Goal: Find contact information

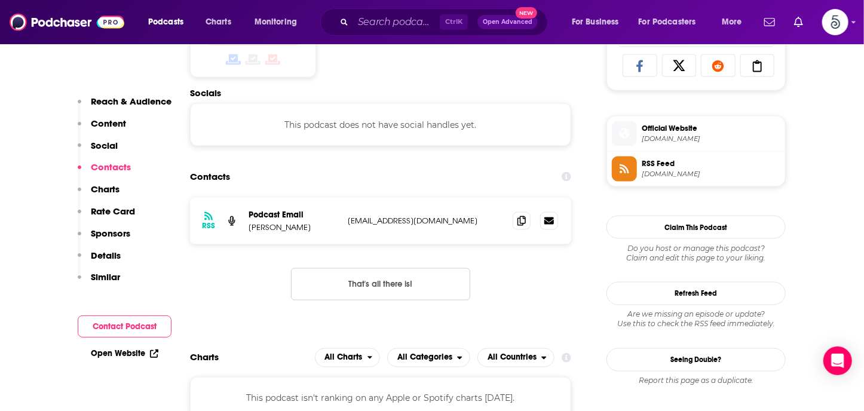
scroll to position [802, 0]
click at [399, 23] on input "Search podcasts, credits, & more..." at bounding box center [396, 22] width 87 height 19
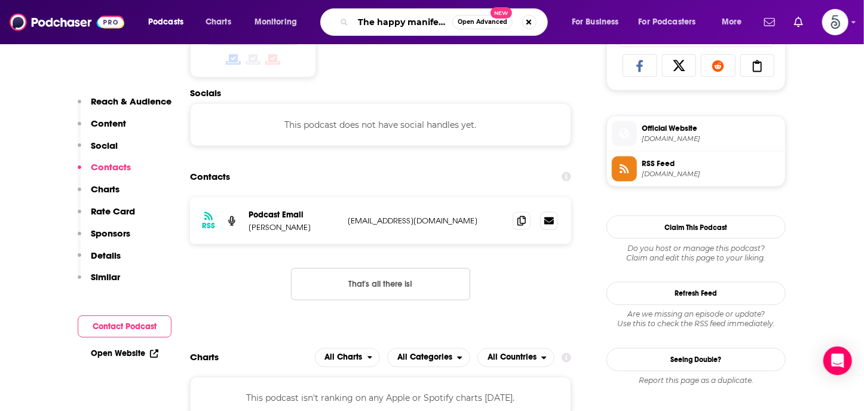
type input "The happy manifesto"
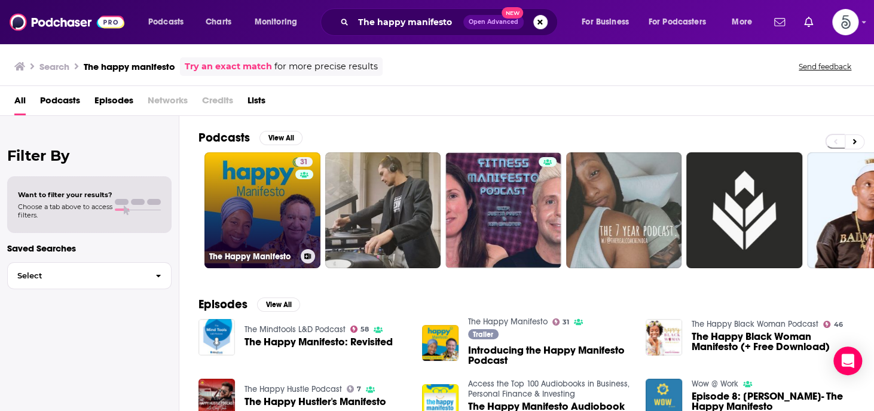
click at [234, 202] on link "31 The Happy Manifesto" at bounding box center [262, 210] width 116 height 116
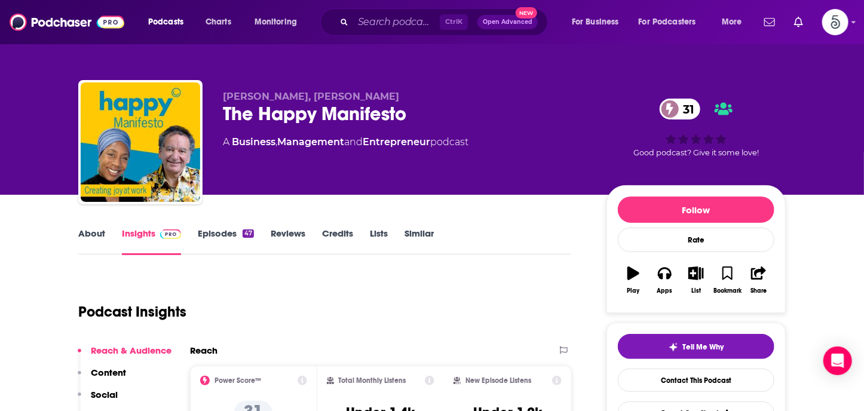
click at [222, 229] on link "Episodes 47" at bounding box center [226, 241] width 56 height 27
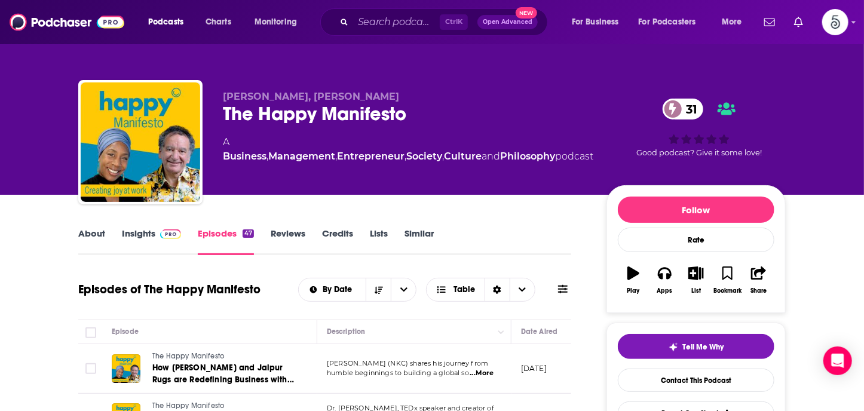
click at [133, 236] on link "Insights" at bounding box center [151, 241] width 59 height 27
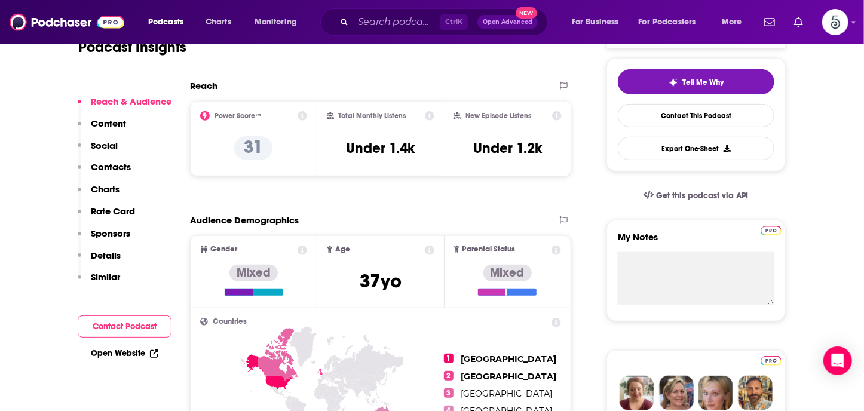
scroll to position [227, 0]
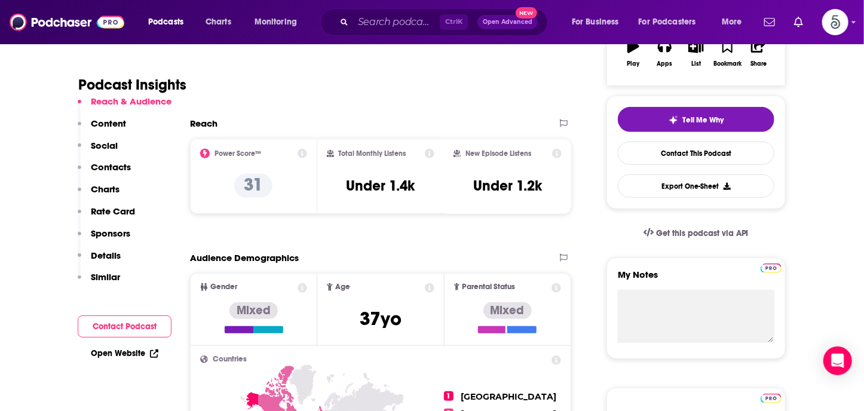
click at [117, 166] on p "Contacts" at bounding box center [111, 166] width 40 height 11
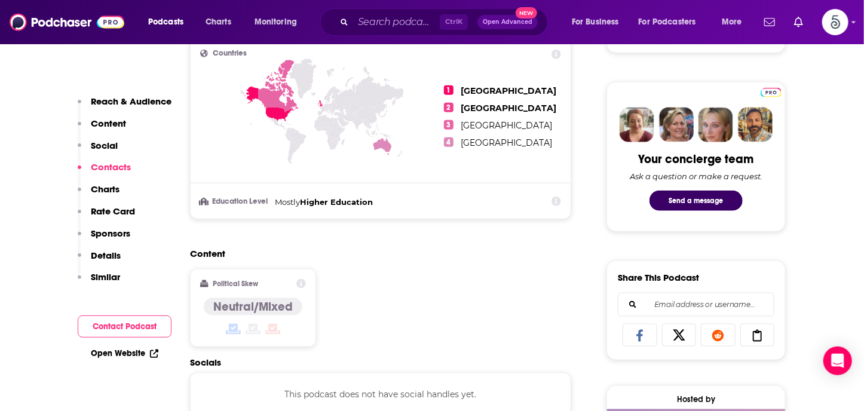
scroll to position [802, 0]
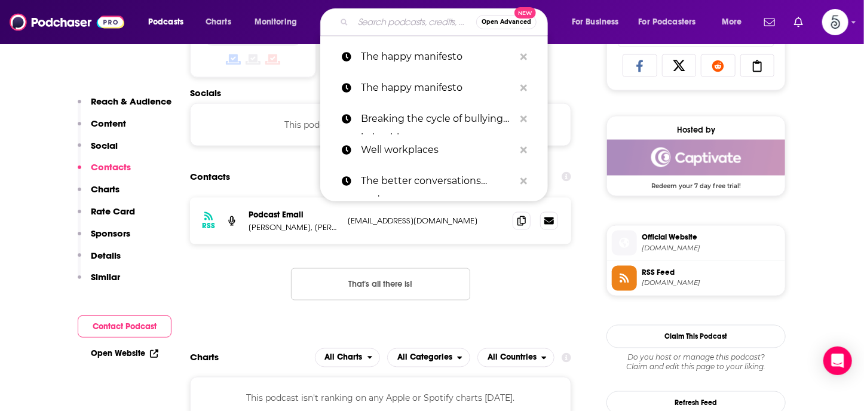
click at [424, 23] on input "Search podcasts, credits, & more..." at bounding box center [414, 22] width 123 height 19
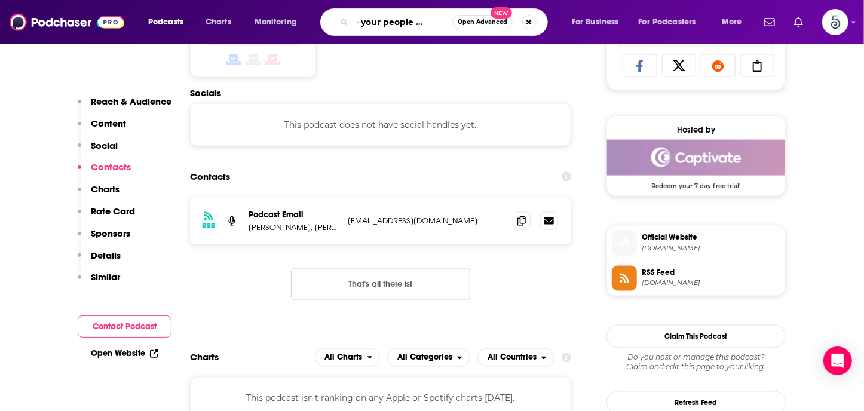
type input "Love your people podcast"
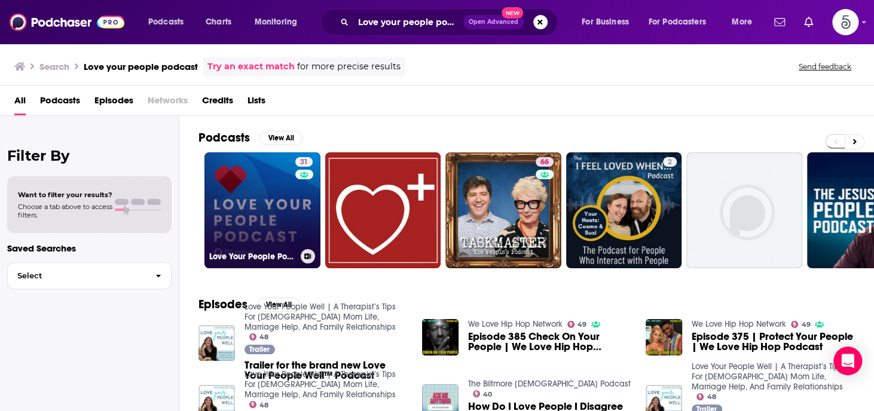
click at [261, 210] on link "31 Love Your People Podcast" at bounding box center [262, 210] width 116 height 116
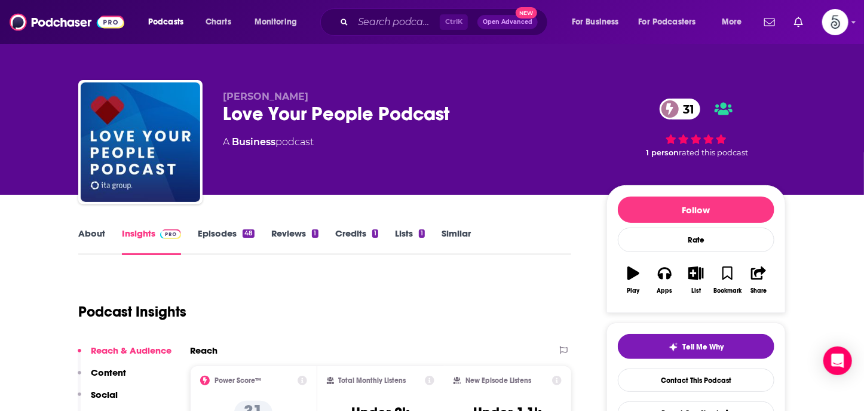
click at [218, 233] on link "Episodes 48" at bounding box center [226, 241] width 57 height 27
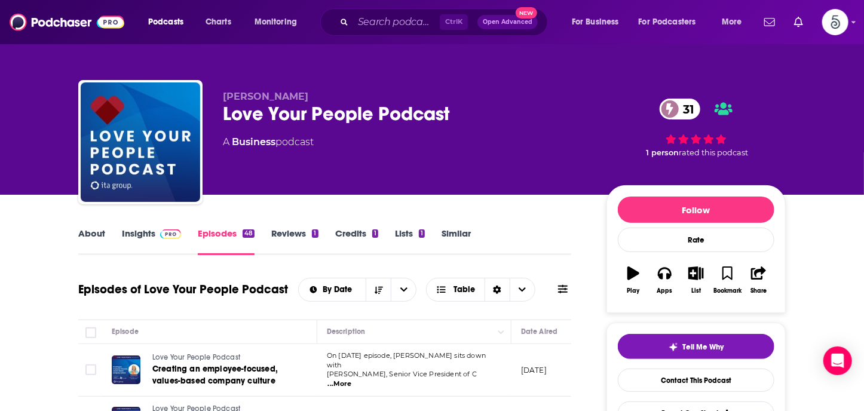
click at [127, 235] on link "Insights" at bounding box center [151, 241] width 59 height 27
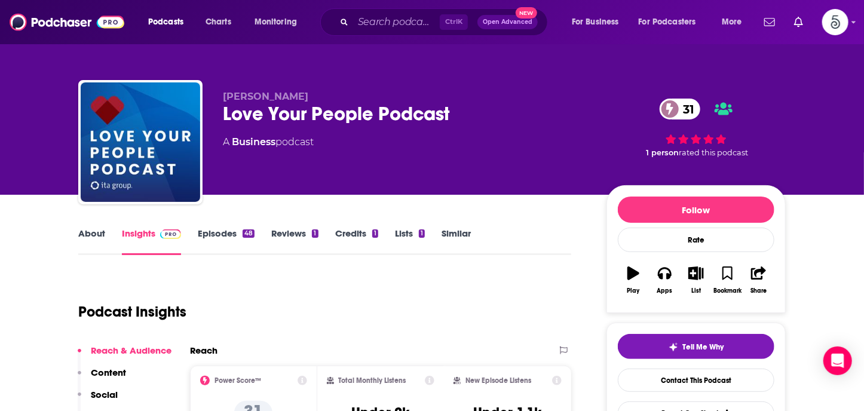
scroll to position [131, 0]
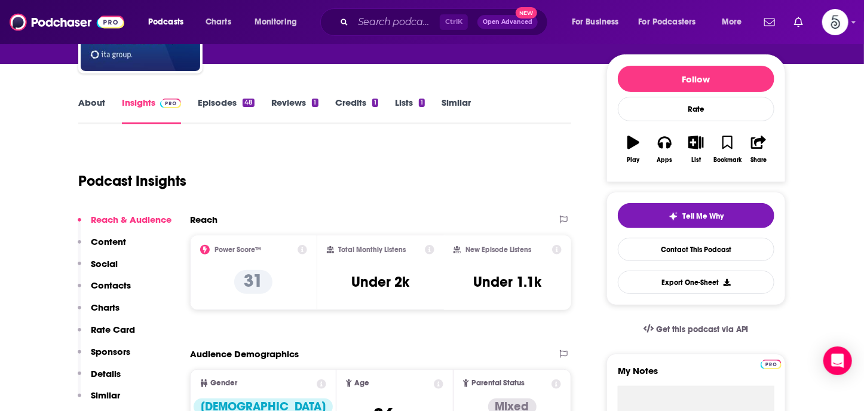
click at [98, 287] on p "Contacts" at bounding box center [111, 285] width 40 height 11
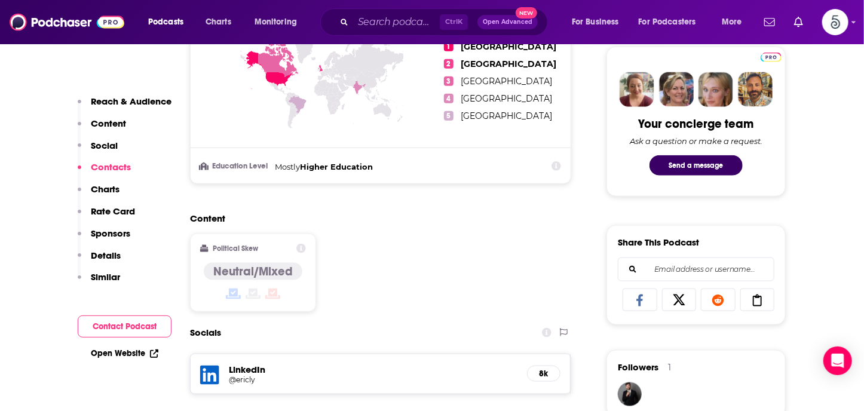
scroll to position [825, 0]
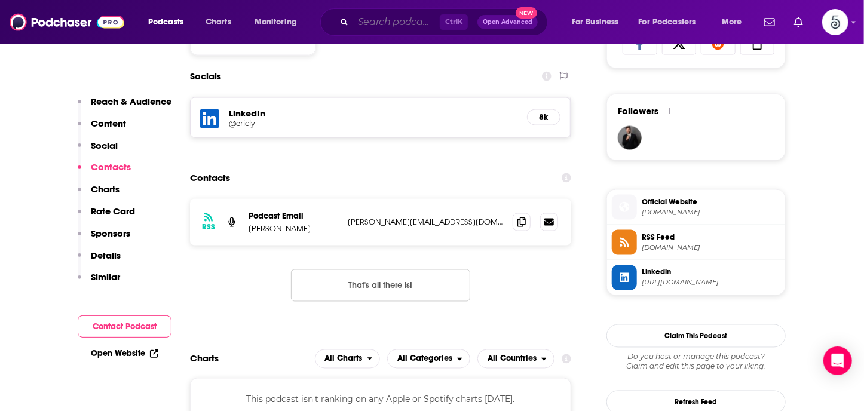
click at [363, 26] on input "Search podcasts, credits, & more..." at bounding box center [396, 22] width 87 height 19
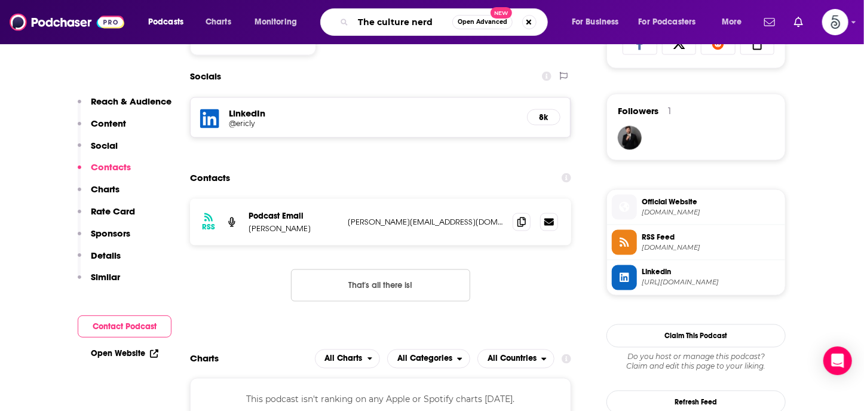
type input "The culture nerds"
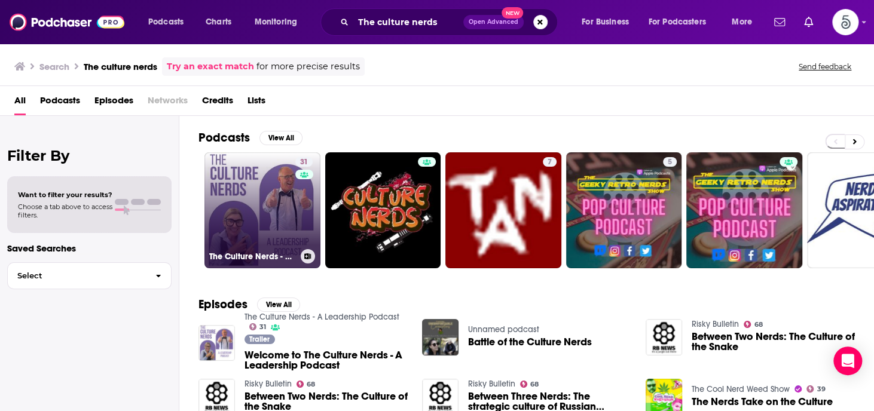
click at [245, 189] on link "31 The Culture Nerds - A Leadership Podcast" at bounding box center [262, 210] width 116 height 116
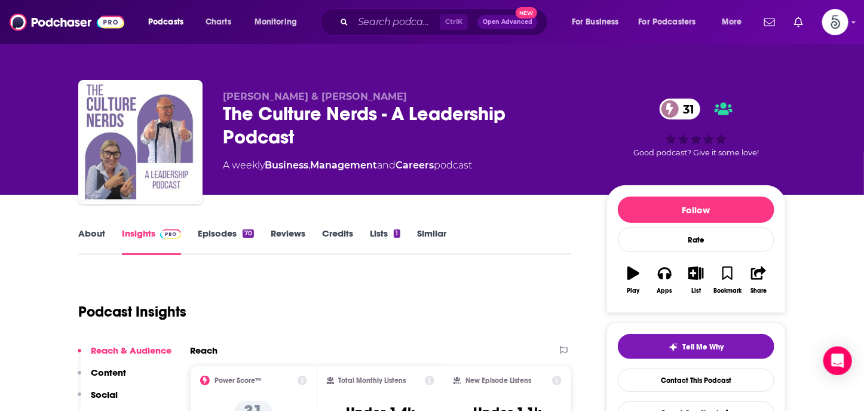
scroll to position [84, 0]
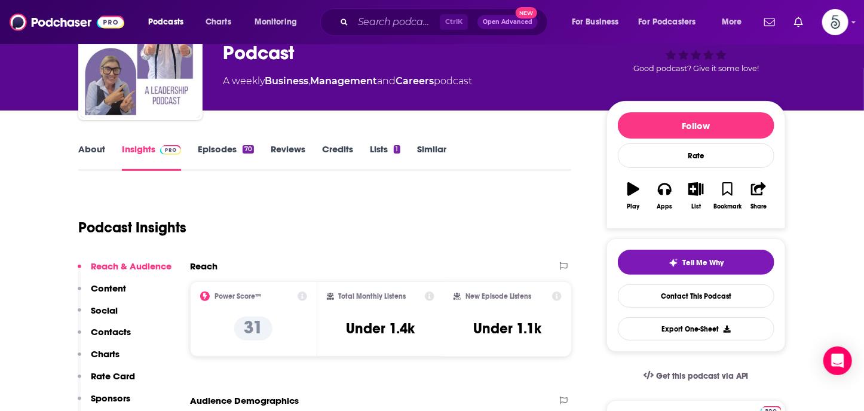
click at [301, 293] on icon at bounding box center [303, 297] width 10 height 10
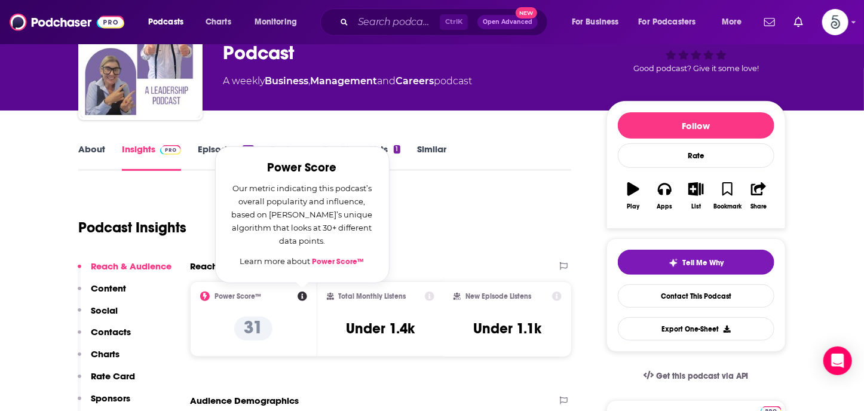
click at [329, 261] on link "Power Score™" at bounding box center [339, 262] width 52 height 10
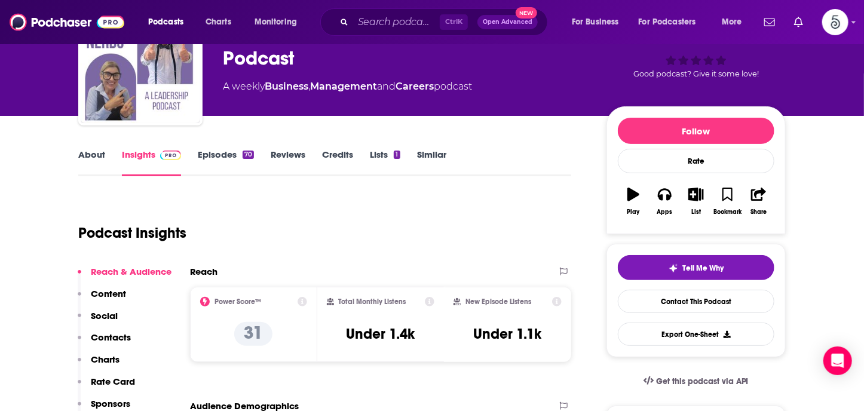
scroll to position [0, 0]
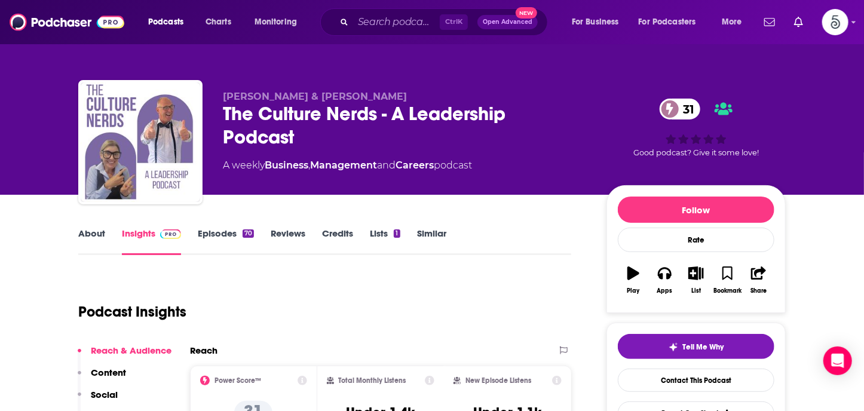
click at [222, 231] on link "Episodes 70" at bounding box center [226, 241] width 56 height 27
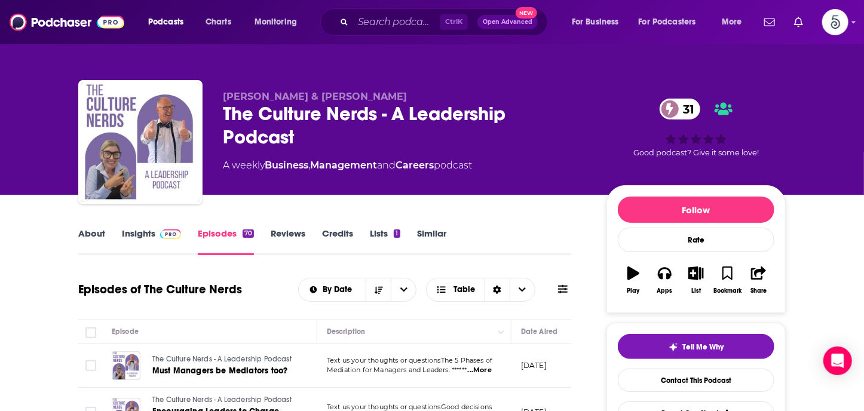
click at [141, 234] on link "Insights" at bounding box center [151, 241] width 59 height 27
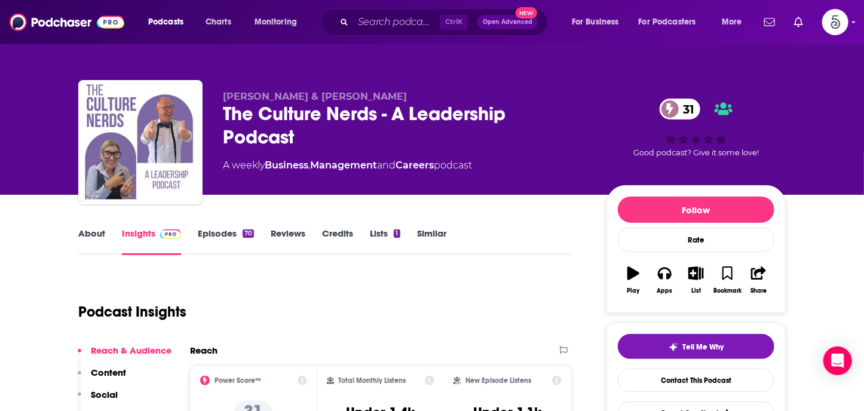
scroll to position [137, 0]
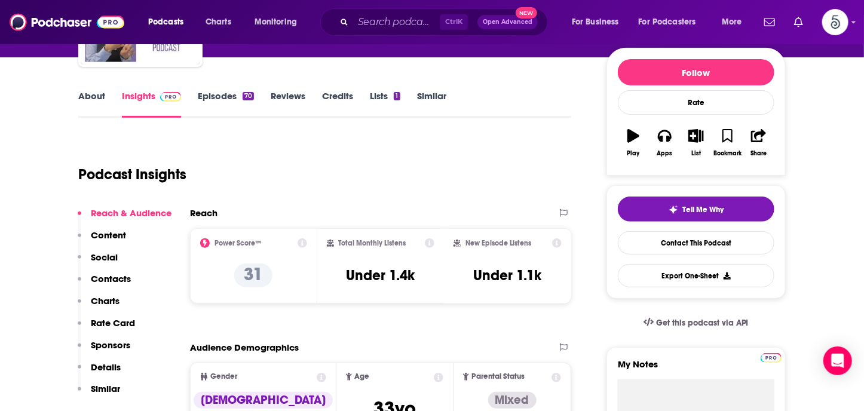
click at [115, 277] on p "Contacts" at bounding box center [111, 278] width 40 height 11
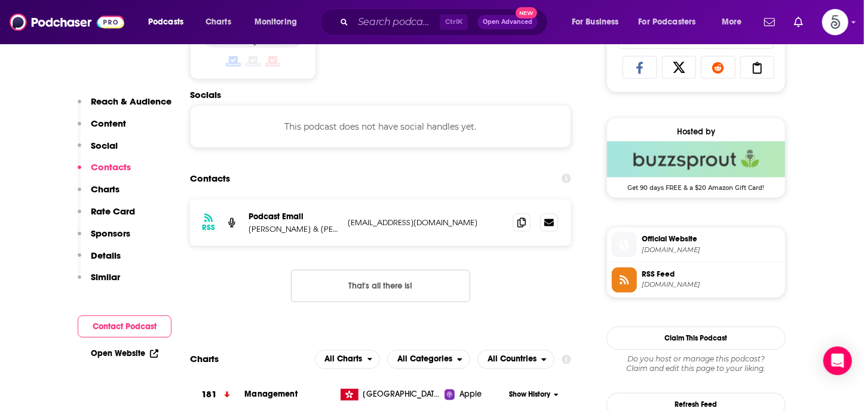
scroll to position [802, 0]
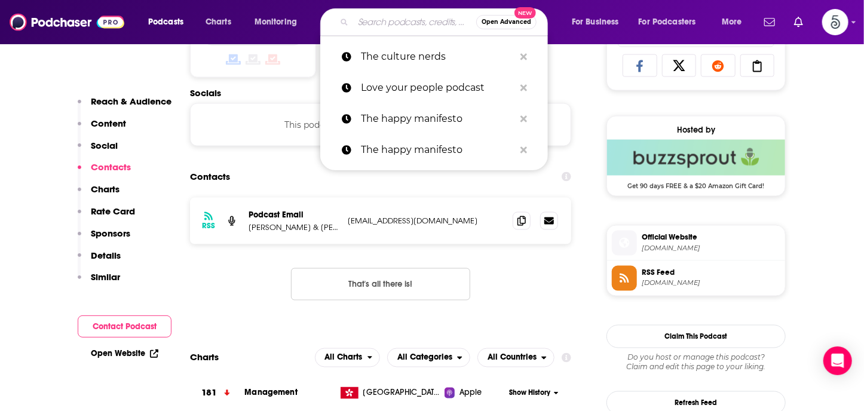
click at [385, 25] on input "Search podcasts, credits, & more..." at bounding box center [414, 22] width 123 height 19
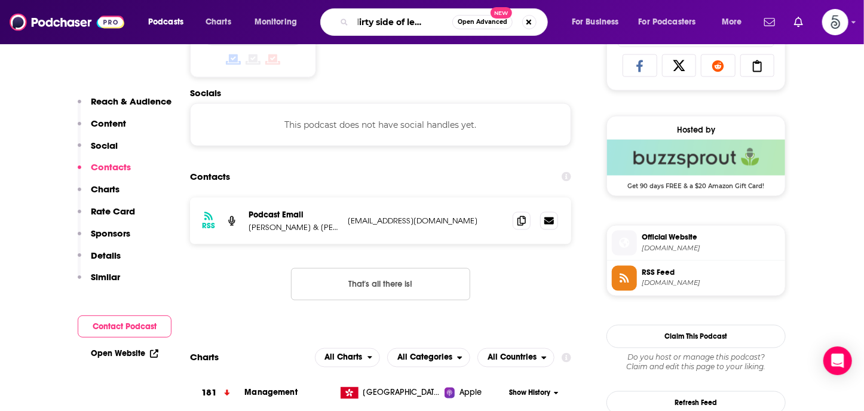
type input "The dirty side of leadership"
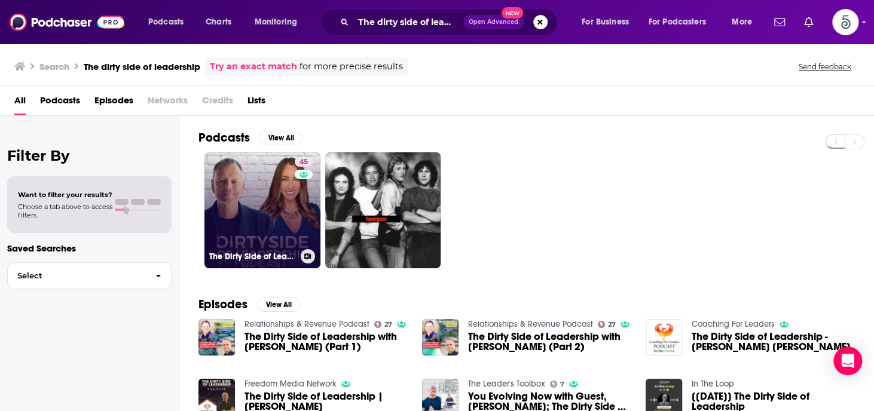
click at [227, 201] on link "45 The Dirty Side of Leadership" at bounding box center [262, 210] width 116 height 116
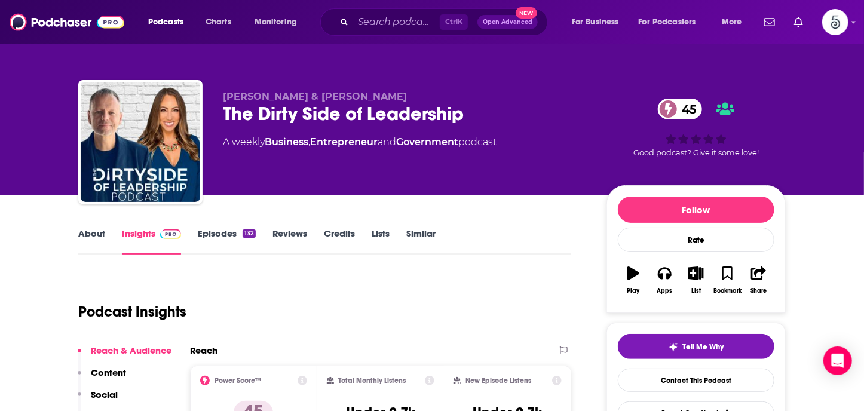
click at [219, 231] on link "Episodes 132" at bounding box center [227, 241] width 58 height 27
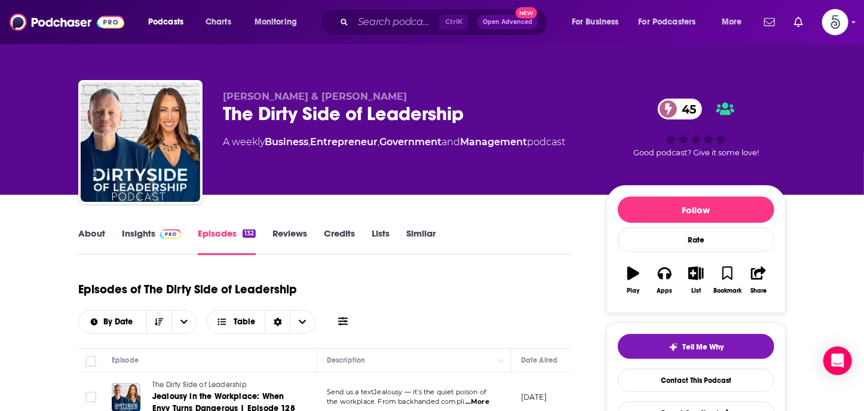
click at [146, 232] on link "Insights" at bounding box center [151, 241] width 59 height 27
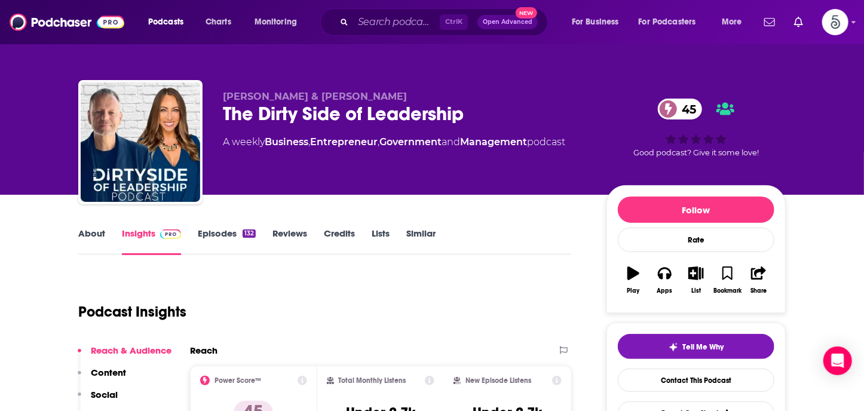
scroll to position [183, 0]
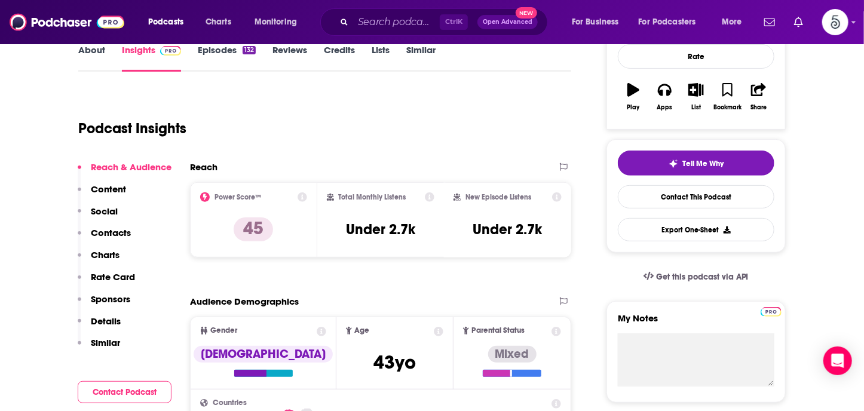
click at [121, 230] on p "Contacts" at bounding box center [111, 232] width 40 height 11
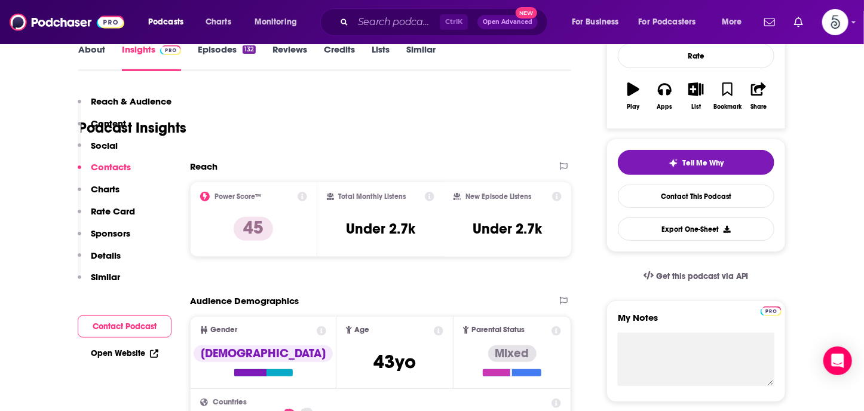
scroll to position [802, 0]
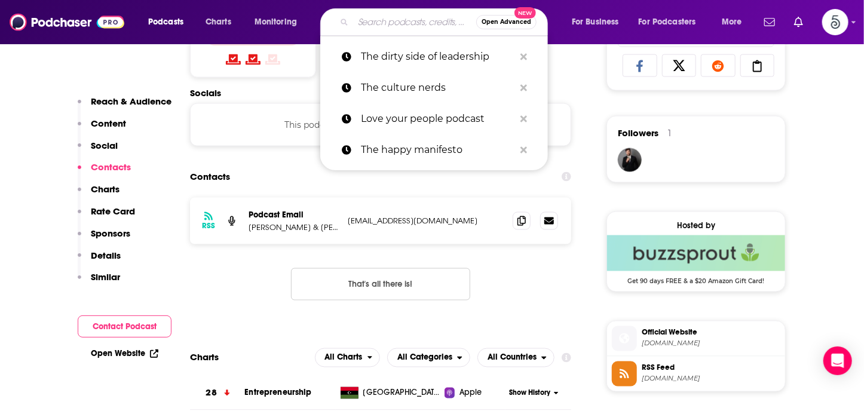
click at [366, 17] on input "Search podcasts, credits, & more..." at bounding box center [414, 22] width 123 height 19
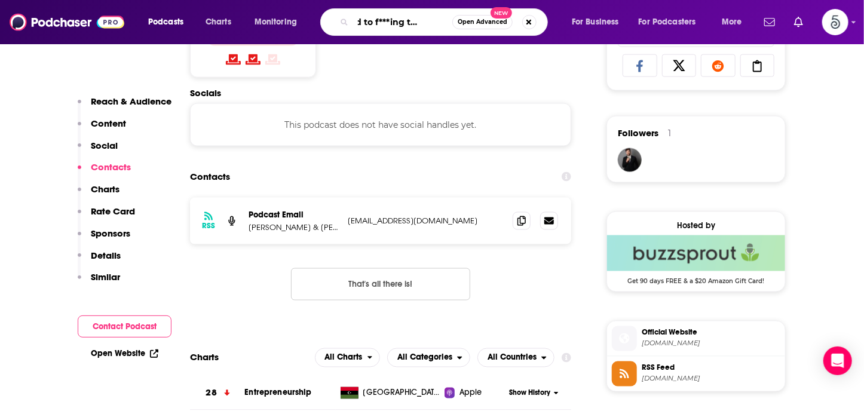
type input "I need to f***ing talk to you"
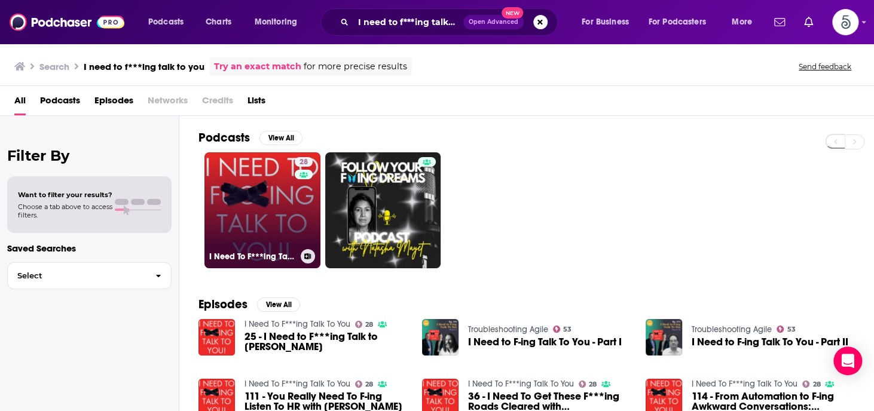
click at [272, 190] on link "28 I Need To F***ing Talk To You" at bounding box center [262, 210] width 116 height 116
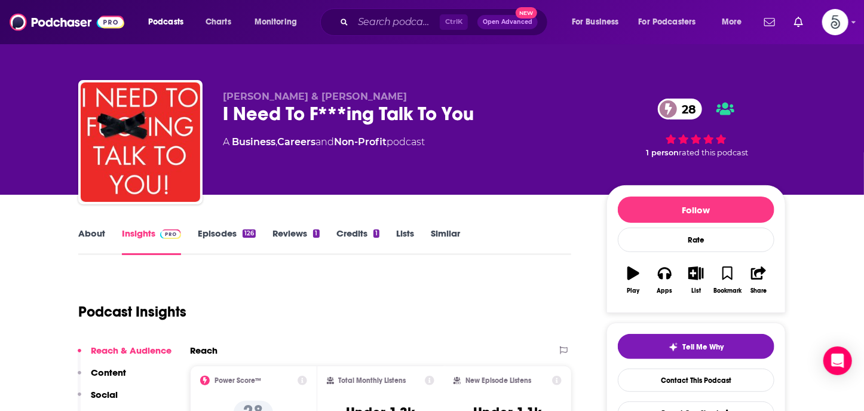
click at [218, 234] on link "Episodes 126" at bounding box center [227, 241] width 58 height 27
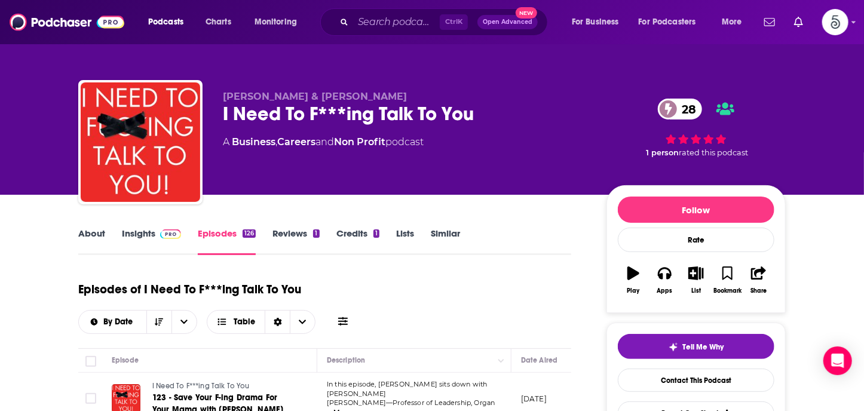
click at [137, 232] on link "Insights" at bounding box center [151, 241] width 59 height 27
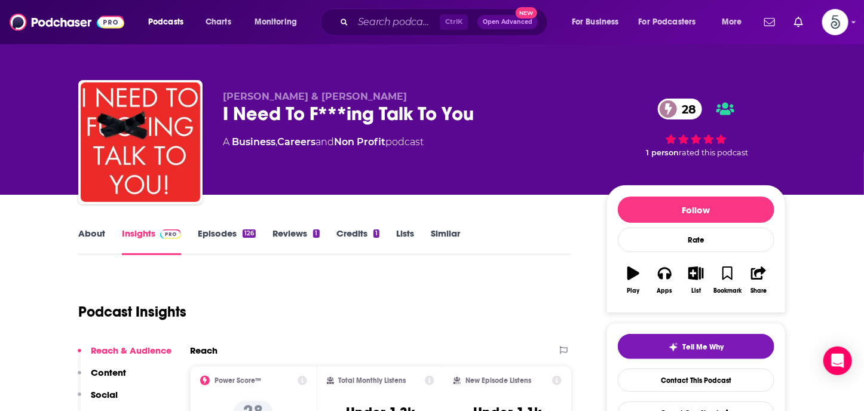
scroll to position [94, 0]
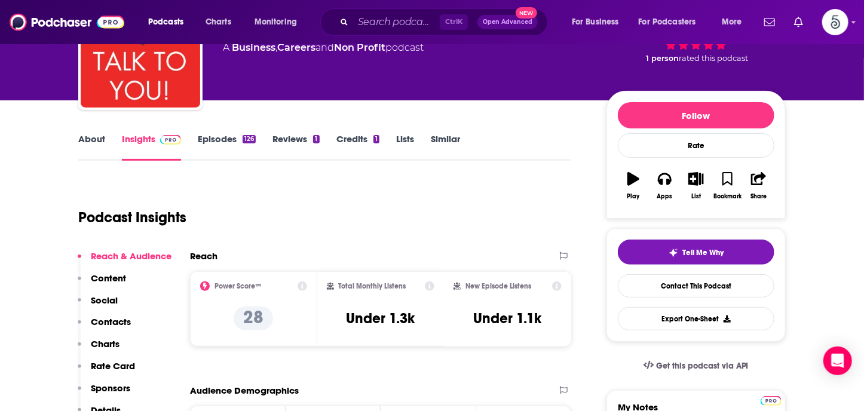
click at [118, 319] on p "Contacts" at bounding box center [111, 321] width 40 height 11
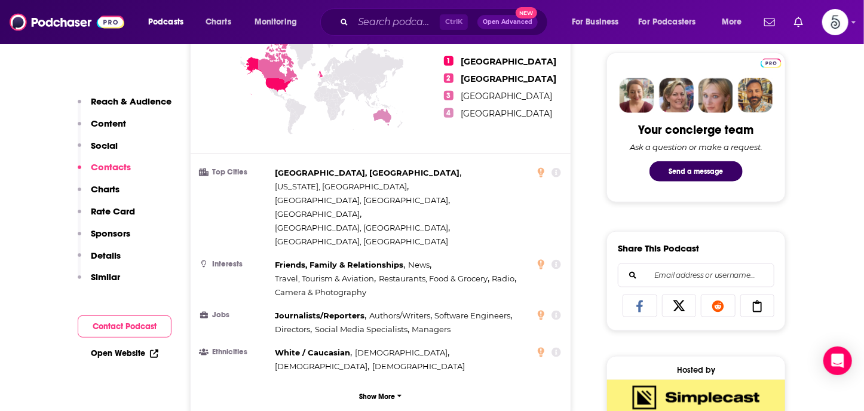
scroll to position [961, 0]
